Goal: Task Accomplishment & Management: Manage account settings

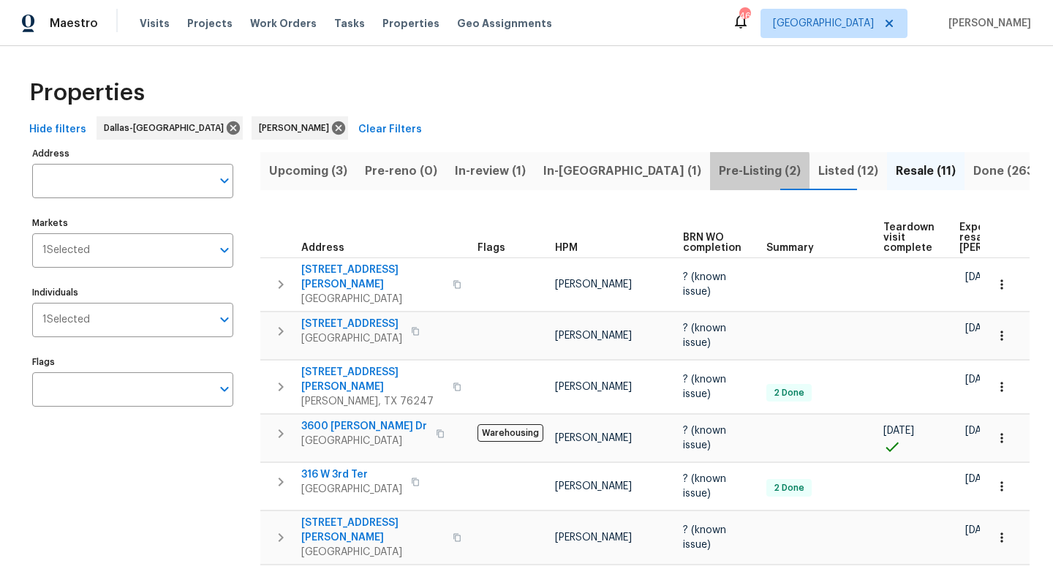
click at [719, 173] on span "Pre-Listing (2)" at bounding box center [760, 171] width 82 height 20
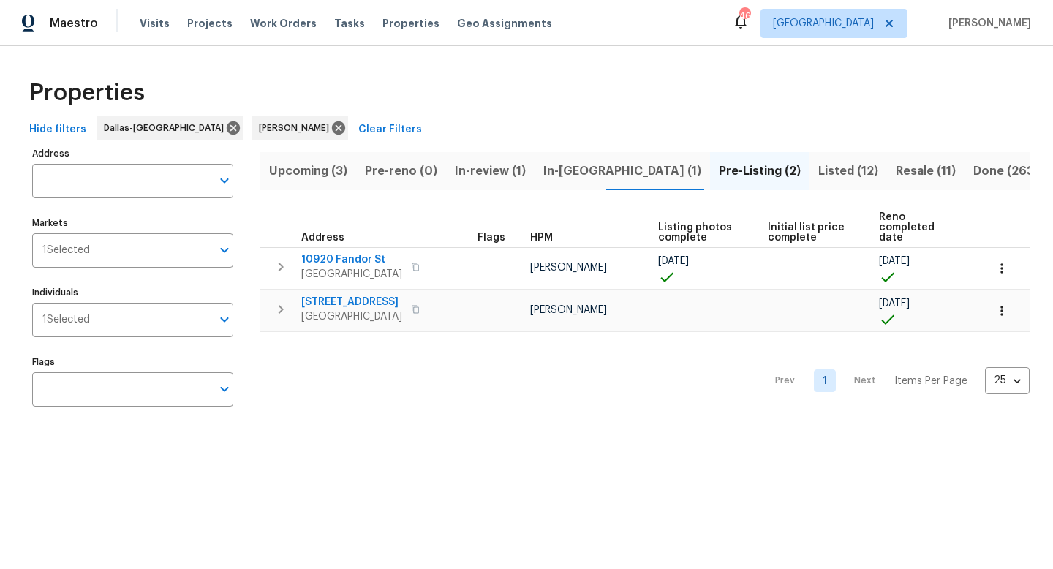
click at [561, 170] on span "In-reno (1)" at bounding box center [622, 171] width 158 height 20
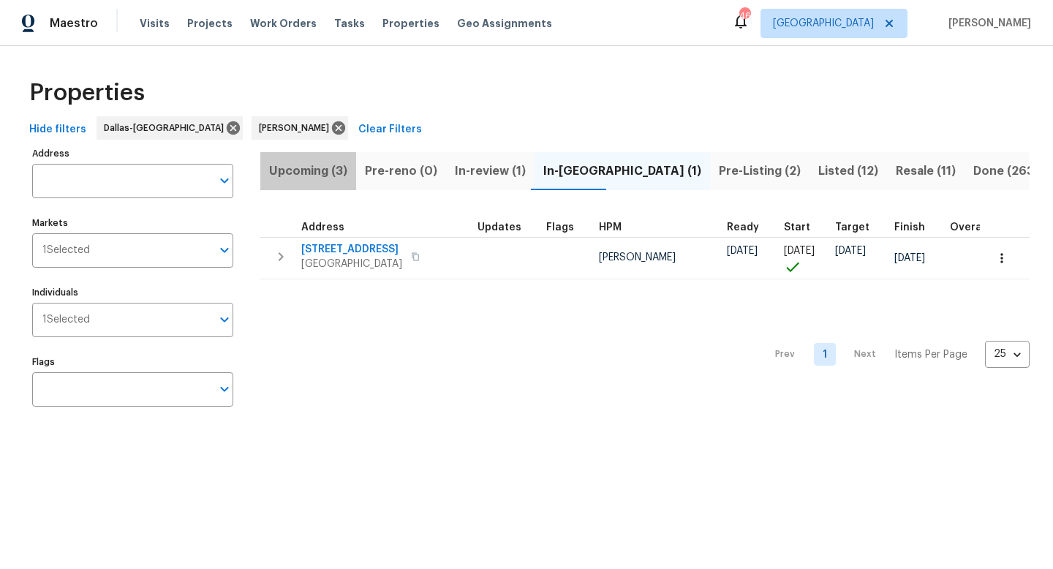
click at [324, 169] on span "Upcoming (3)" at bounding box center [308, 171] width 78 height 20
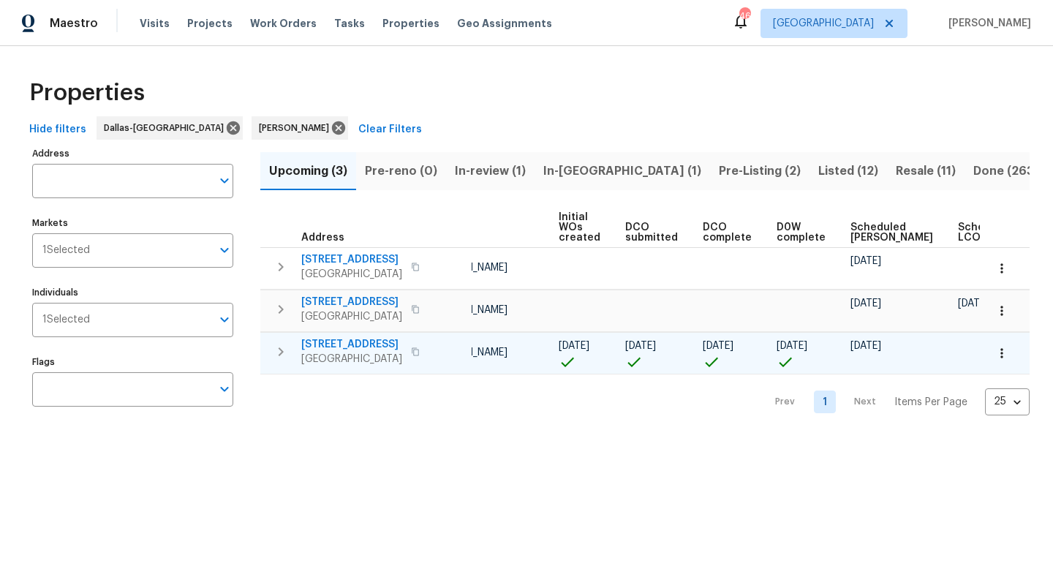
scroll to position [0, 161]
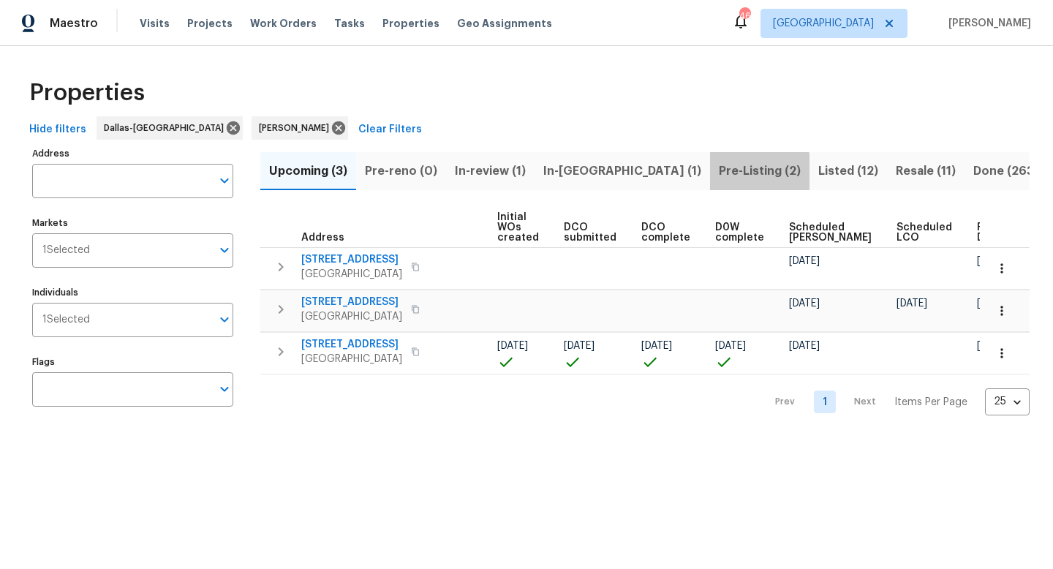
click at [719, 174] on span "Pre-Listing (2)" at bounding box center [760, 171] width 82 height 20
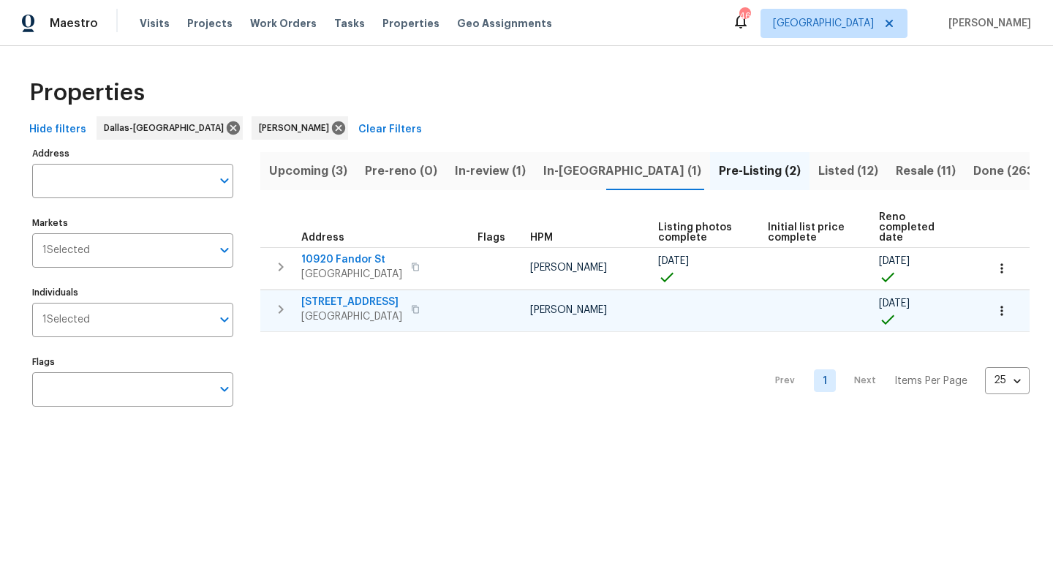
click at [330, 295] on span "4925 Prestwick Dr" at bounding box center [351, 302] width 101 height 15
click at [324, 178] on span "Upcoming (3)" at bounding box center [308, 171] width 78 height 20
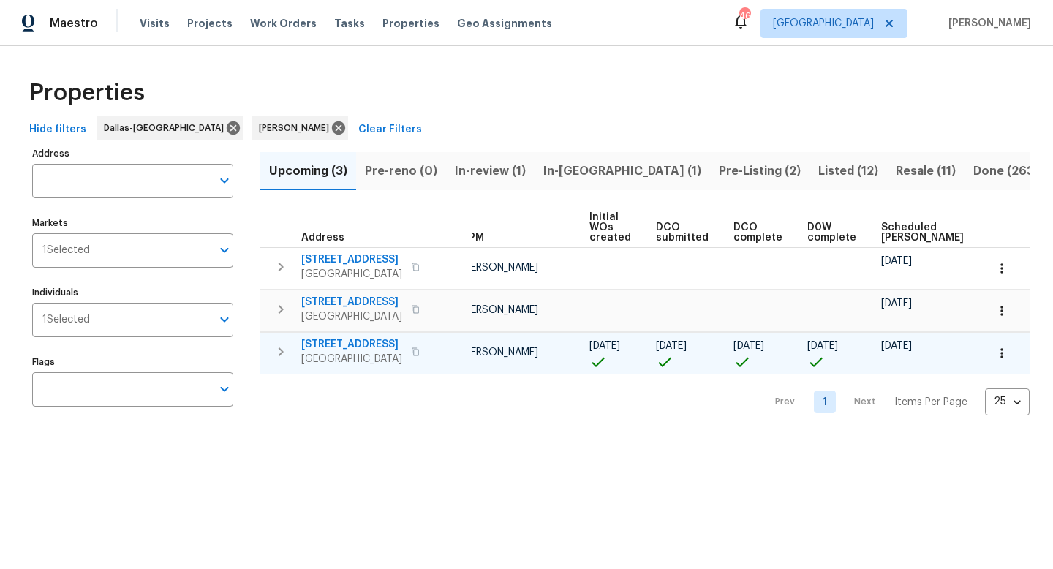
scroll to position [0, 161]
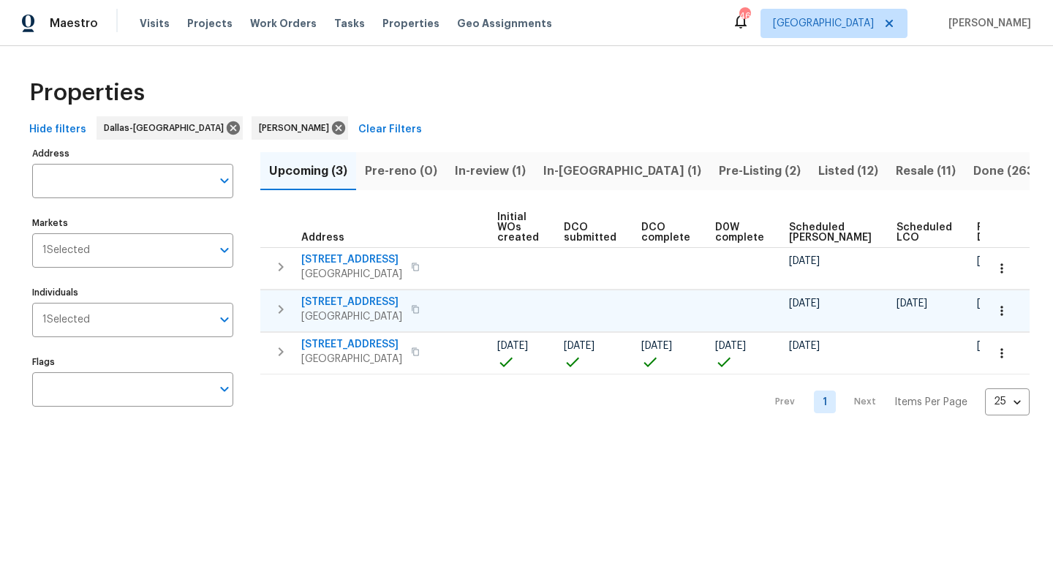
click at [320, 300] on span "233 Victoria Ave" at bounding box center [351, 302] width 101 height 15
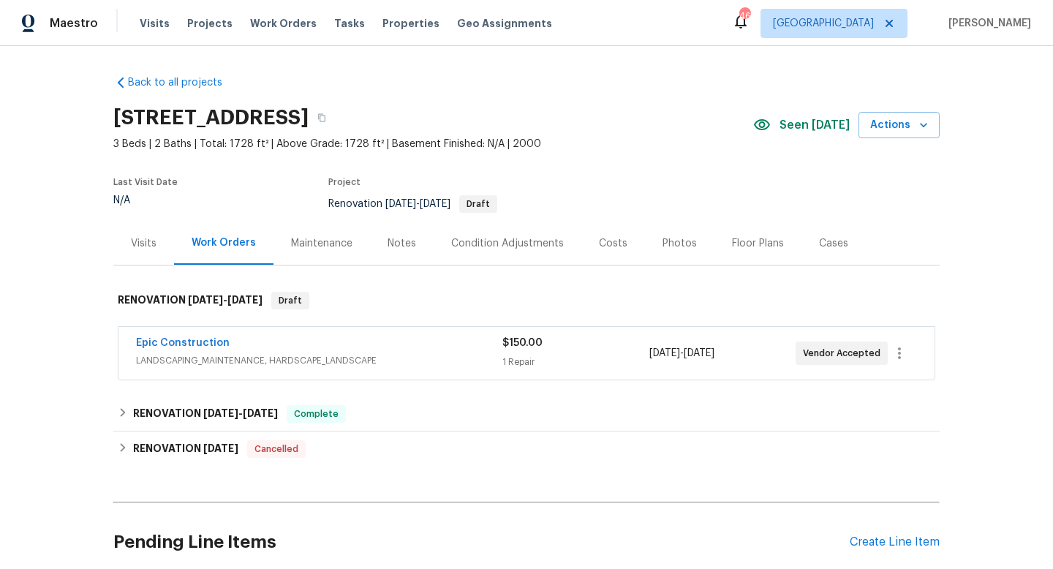
scroll to position [3, 0]
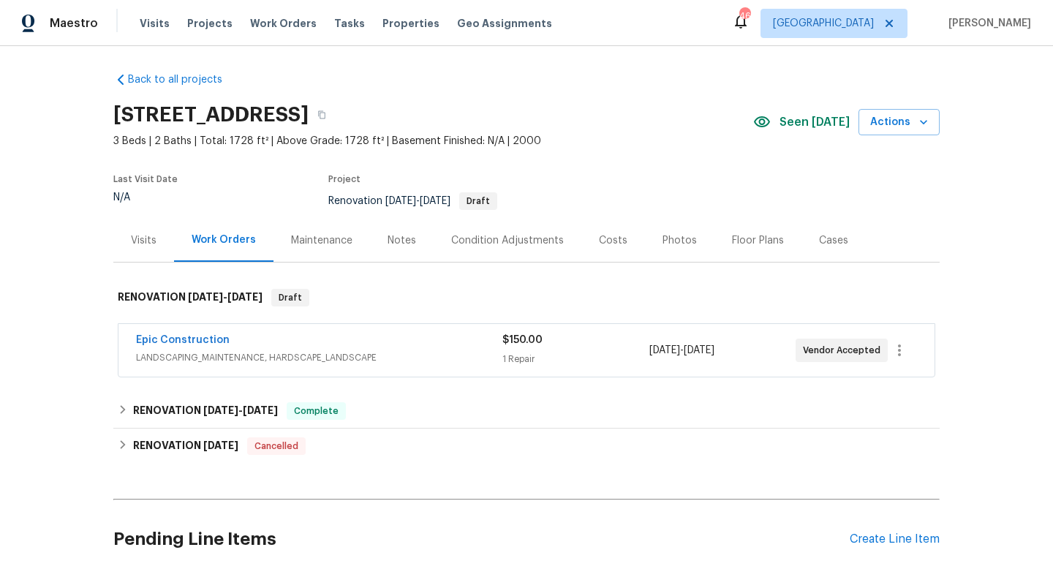
click at [408, 238] on div "Notes" at bounding box center [401, 240] width 29 height 15
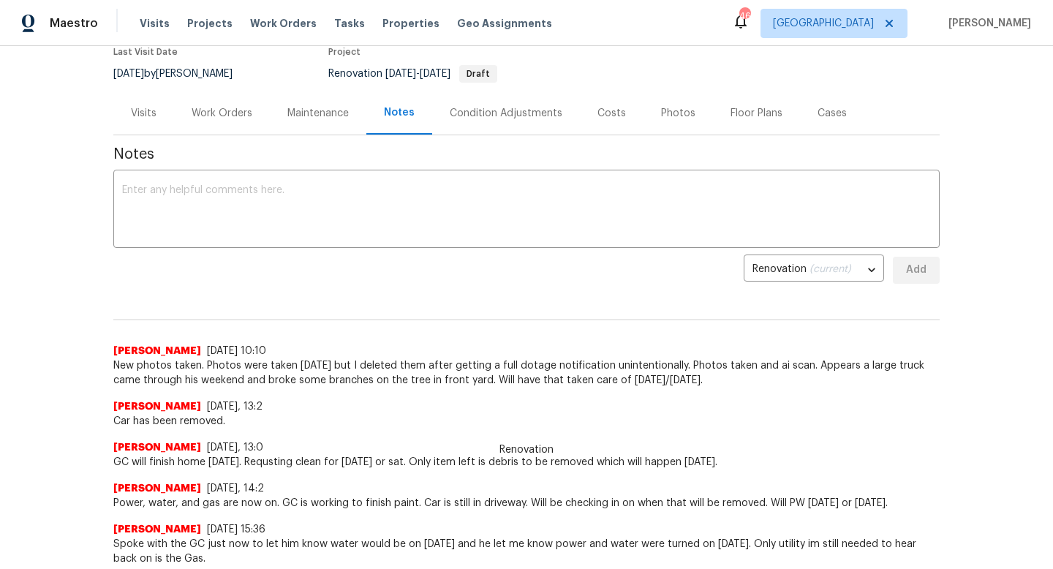
scroll to position [29, 0]
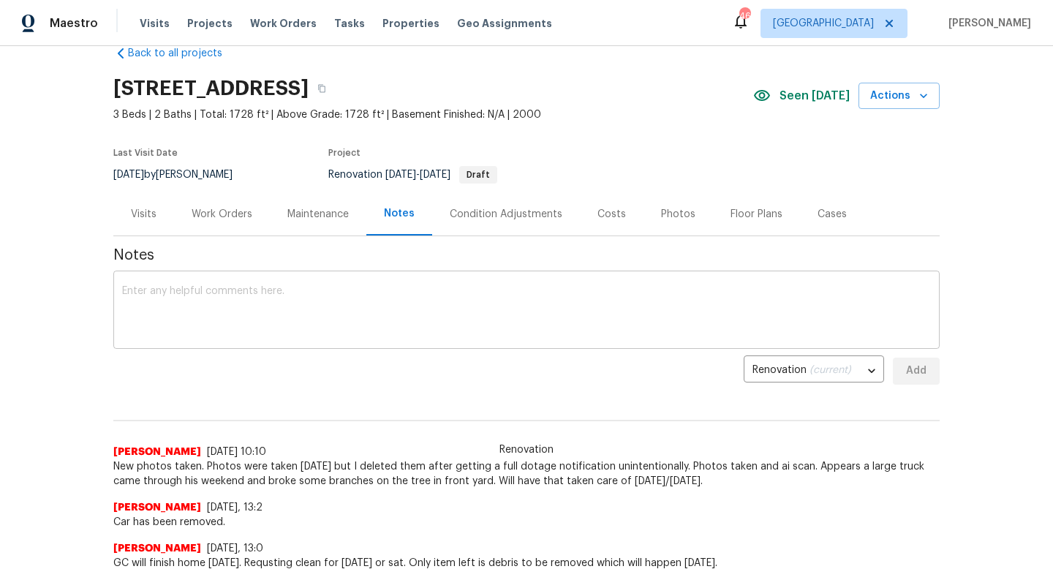
click at [233, 295] on textarea at bounding box center [526, 311] width 809 height 51
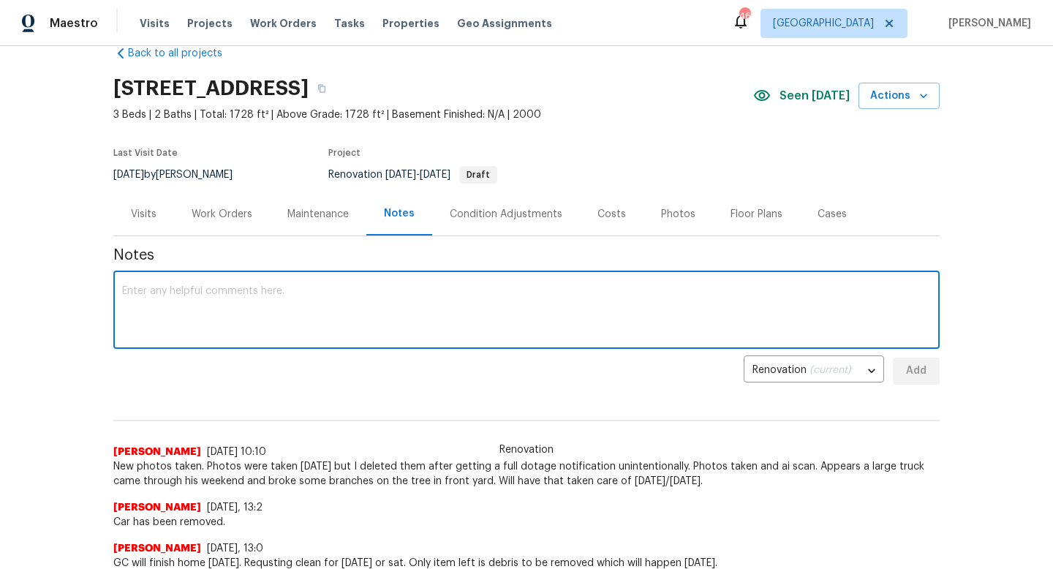
paste textarea "Debris- All interior/exterior debris, and personal items have been removed. (Do…"
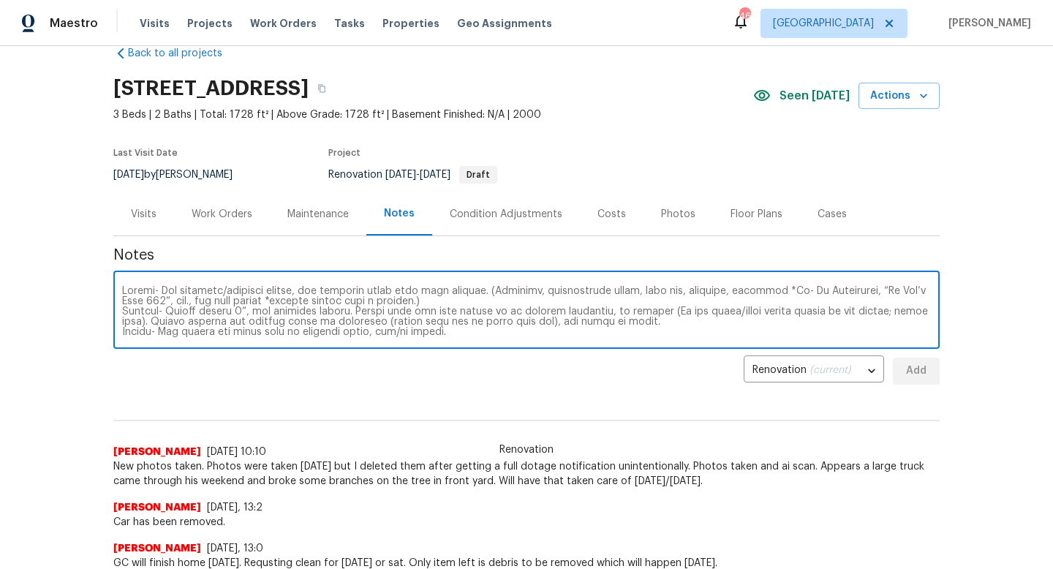
scroll to position [102, 0]
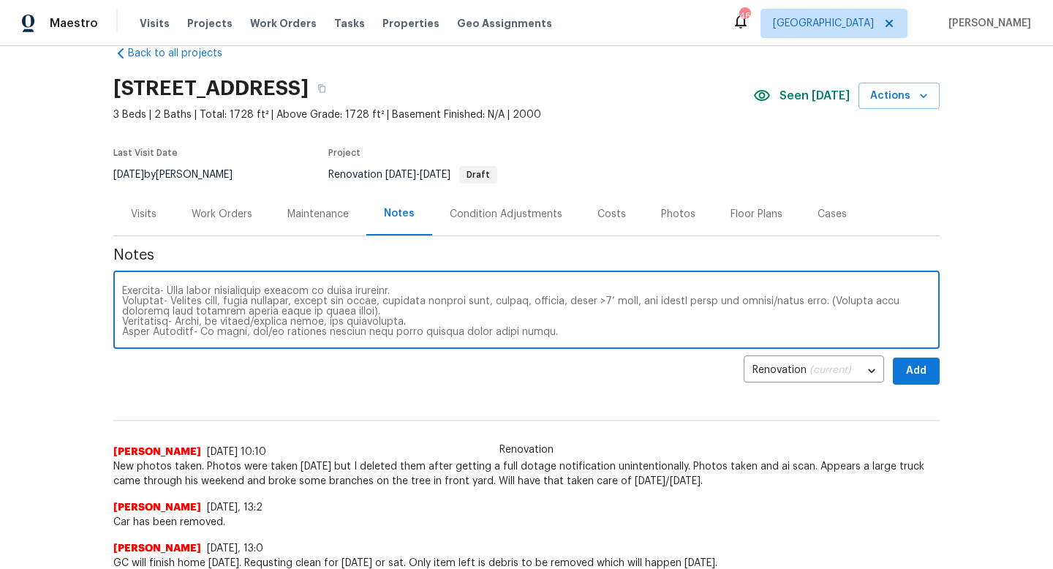
type textarea "Debris- All interior/exterior debris, and personal items have been removed. (Do…"
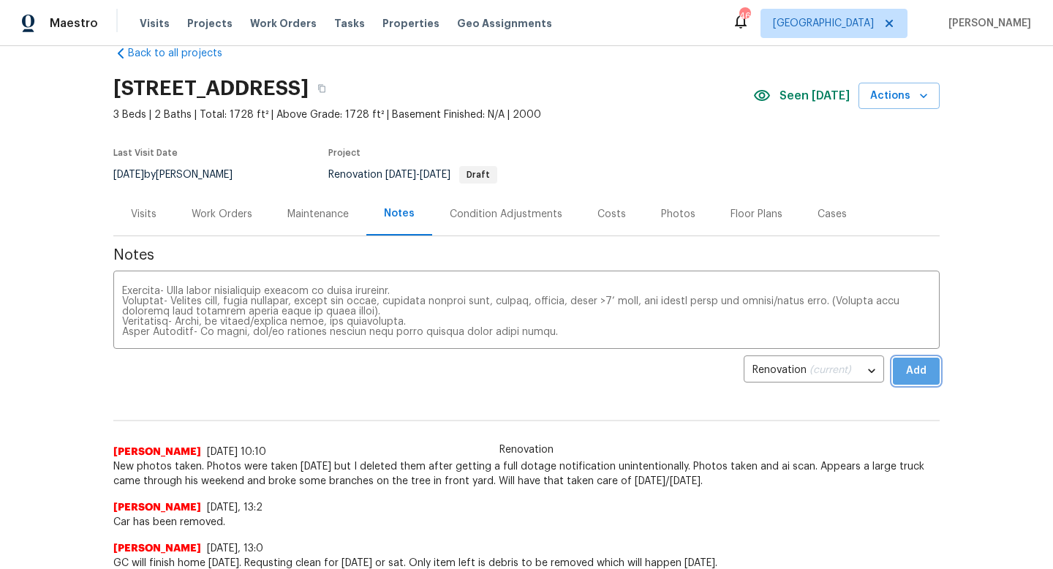
click at [912, 369] on span "Add" at bounding box center [915, 371] width 23 height 18
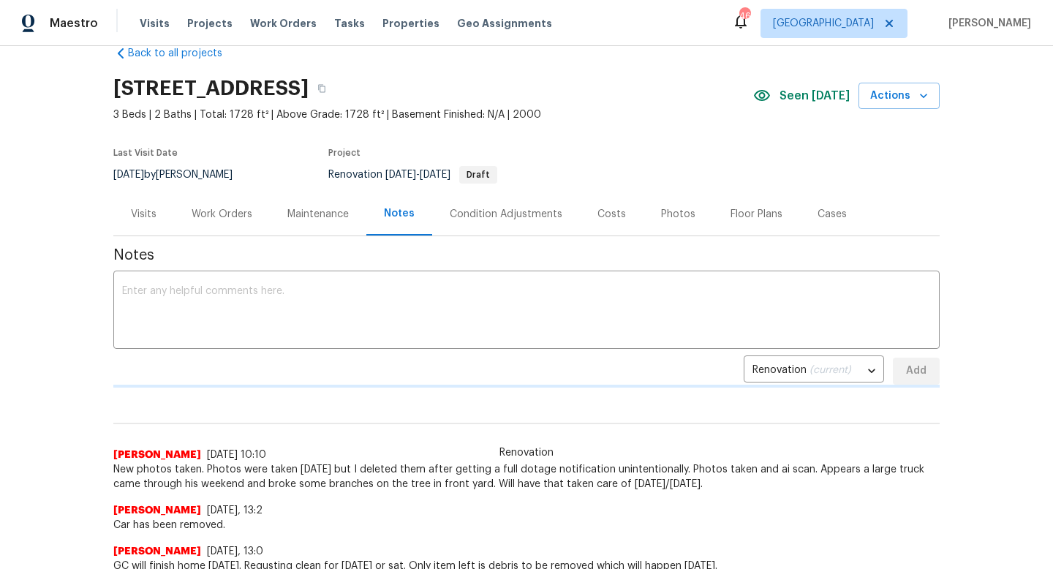
scroll to position [0, 0]
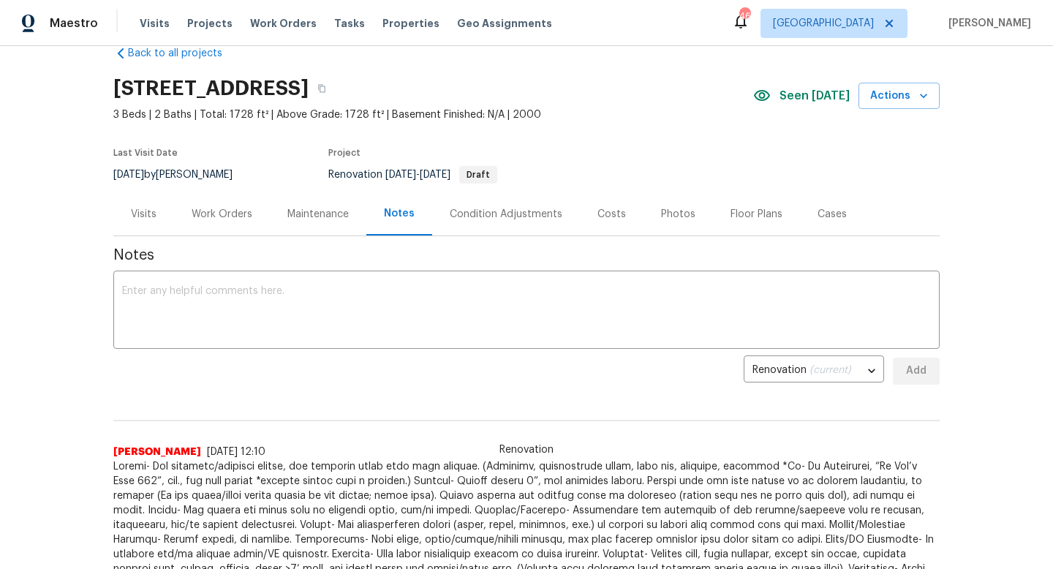
click at [673, 211] on div "Photos" at bounding box center [678, 214] width 34 height 15
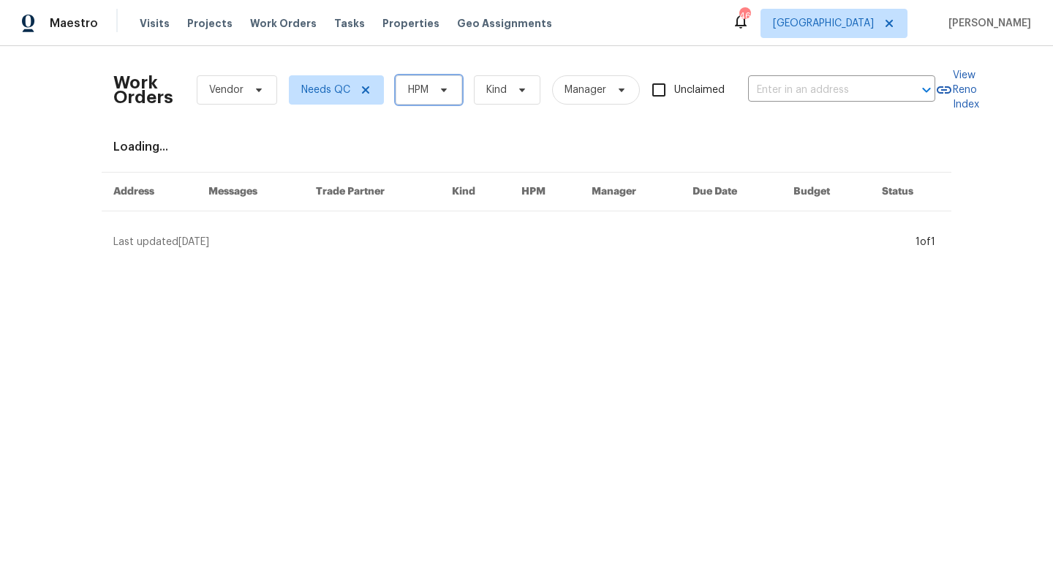
click at [443, 76] on span "HPM" at bounding box center [429, 89] width 67 height 29
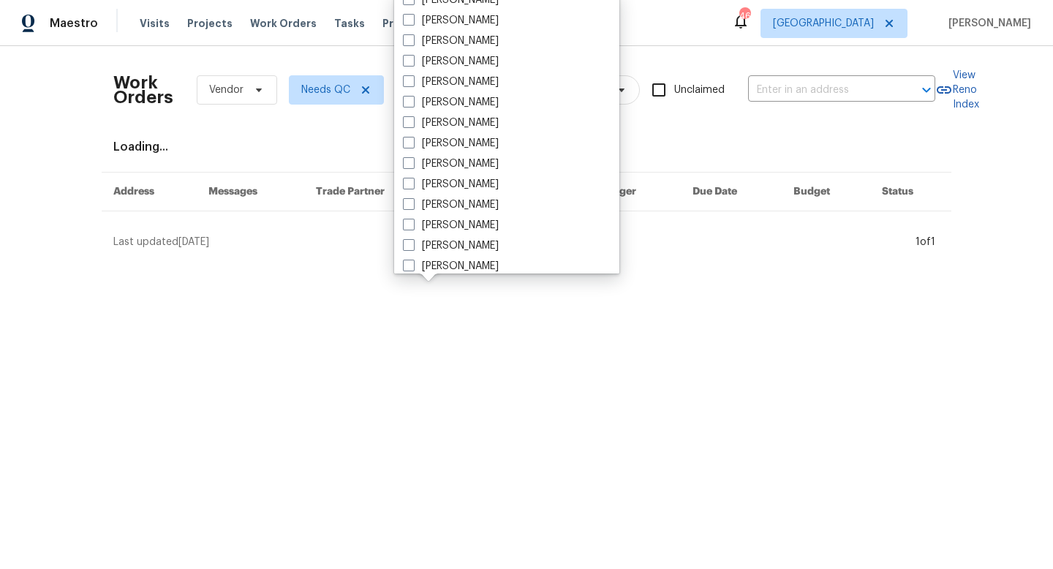
scroll to position [816, 0]
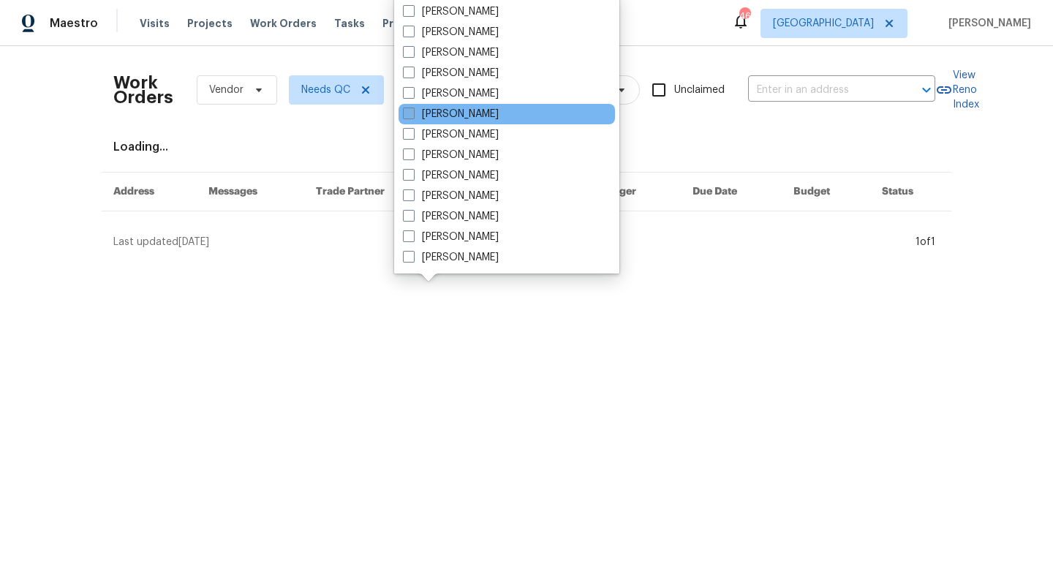
click at [444, 109] on label "[PERSON_NAME]" at bounding box center [451, 114] width 96 height 15
click at [412, 109] on input "[PERSON_NAME]" at bounding box center [408, 112] width 10 height 10
checkbox input "true"
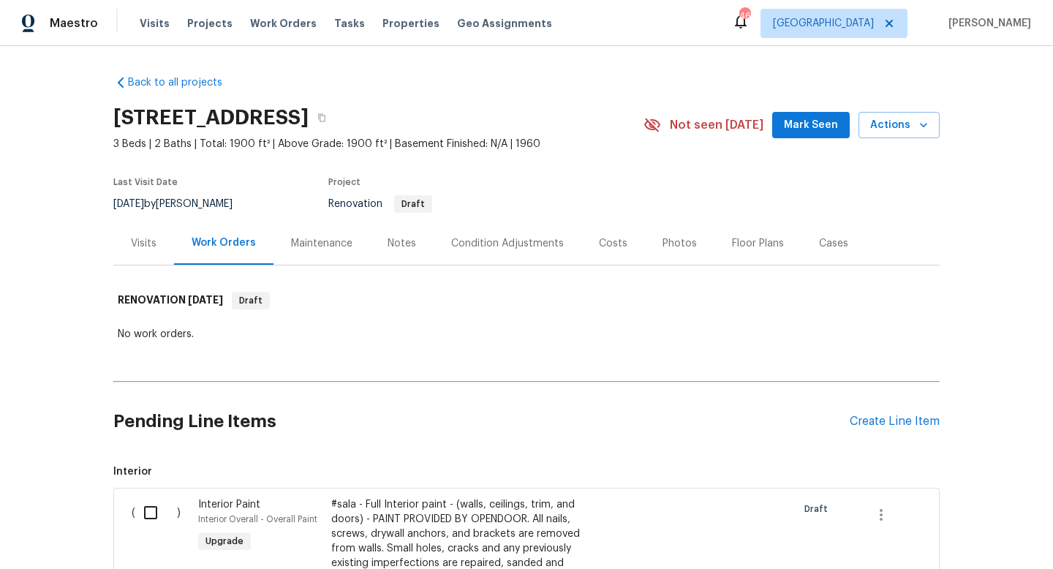
click at [404, 241] on div "Notes" at bounding box center [401, 243] width 29 height 15
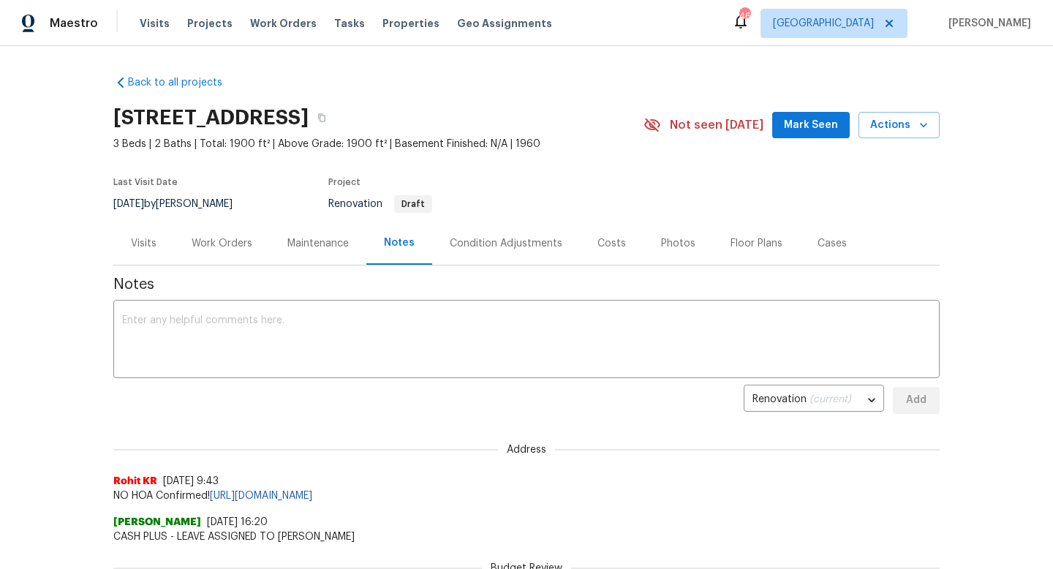
click at [608, 242] on div "Costs" at bounding box center [611, 243] width 29 height 15
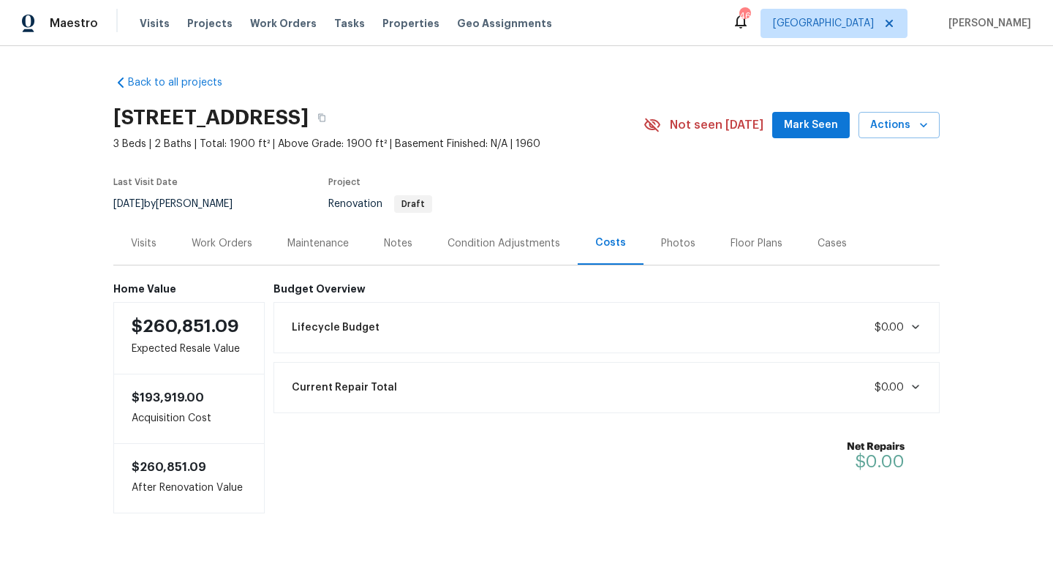
click at [510, 247] on div "Condition Adjustments" at bounding box center [503, 243] width 113 height 15
